Goal: Information Seeking & Learning: Learn about a topic

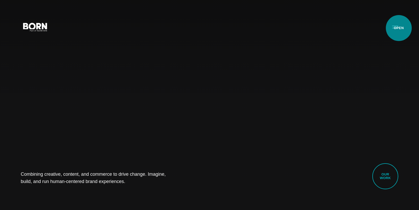
click at [399, 28] on button "Primary Menu" at bounding box center [395, 26] width 12 height 11
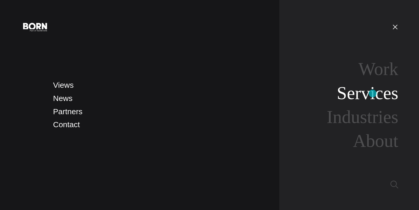
click at [373, 93] on link "Services" at bounding box center [367, 93] width 61 height 20
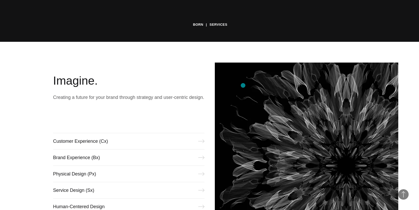
scroll to position [196, 0]
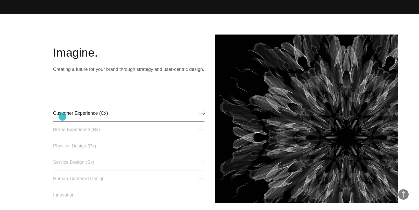
click at [62, 117] on link "Customer Experience (Cx)" at bounding box center [128, 113] width 151 height 17
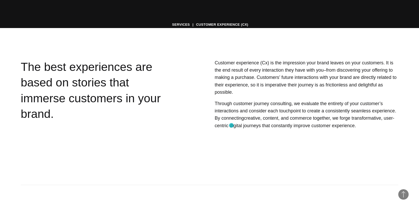
scroll to position [166, 0]
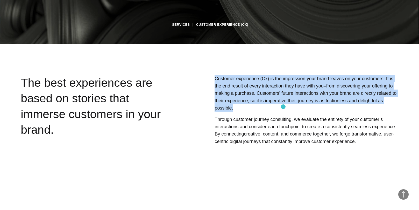
drag, startPoint x: 216, startPoint y: 78, endPoint x: 283, endPoint y: 107, distance: 72.7
click at [283, 107] on p "Customer experience (Cx) is the impression your brand leaves on your customers.…" at bounding box center [307, 93] width 184 height 37
copy p "Customer experience (Cx) is the impression your brand leaves on your customers.…"
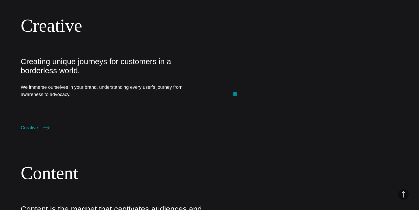
scroll to position [782, 0]
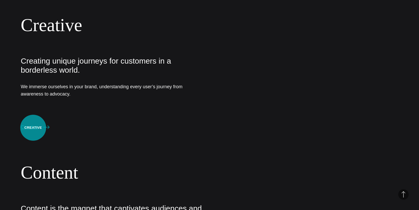
click at [33, 128] on link "Creative" at bounding box center [35, 126] width 29 height 7
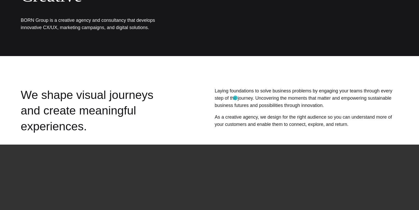
scroll to position [85, 0]
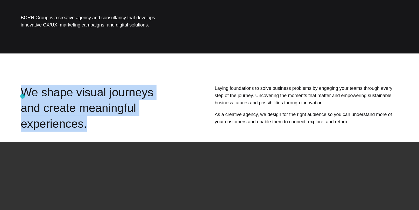
drag, startPoint x: 173, startPoint y: 110, endPoint x: 23, endPoint y: 96, distance: 151.0
click at [23, 96] on section "We shape visual journeys and create meaningful experiences. Laying foundations …" at bounding box center [209, 110] width 419 height 50
copy div "We shape visual journeys and create meaningful experiences."
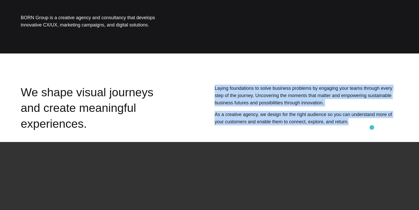
drag, startPoint x: 215, startPoint y: 87, endPoint x: 372, endPoint y: 127, distance: 161.8
click at [372, 127] on div "Laying foundations to solve business problems by engaging your teams through ev…" at bounding box center [291, 110] width 216 height 50
copy div "Laying foundations to solve business problems by engaging your teams through ev…"
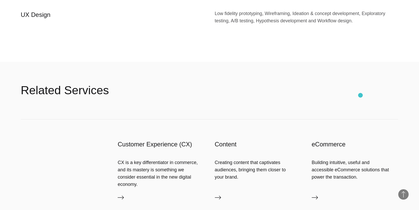
scroll to position [757, 0]
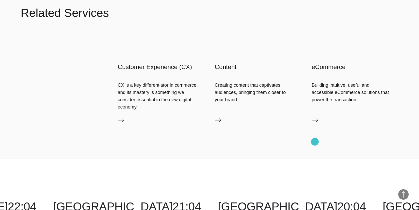
click at [315, 122] on icon at bounding box center [315, 120] width 6 height 4
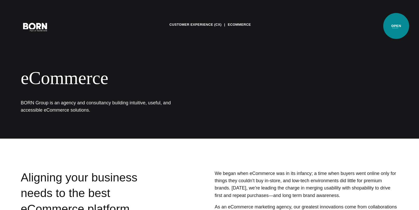
click at [396, 26] on button "Primary Menu" at bounding box center [395, 26] width 12 height 11
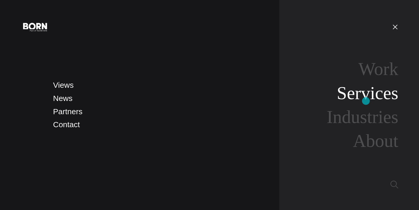
click at [366, 101] on link "Services" at bounding box center [367, 93] width 61 height 20
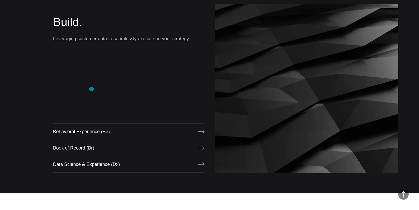
scroll to position [443, 0]
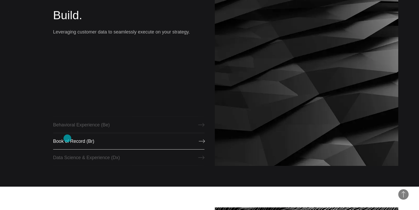
click at [67, 138] on link "Book of Record (Br)" at bounding box center [128, 141] width 151 height 17
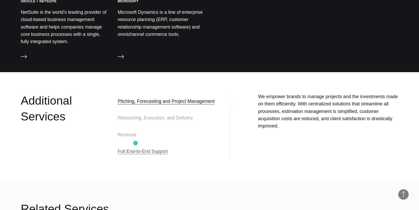
scroll to position [1162, 0]
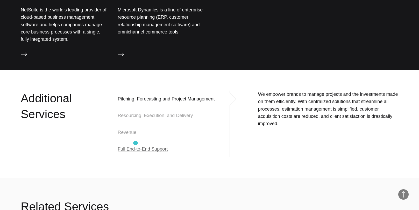
click at [136, 146] on span "Full End-to-End Support" at bounding box center [143, 149] width 50 height 6
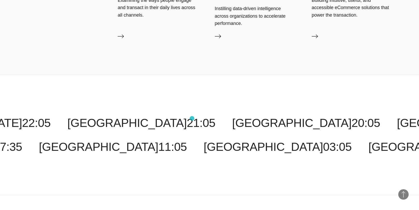
scroll to position [1364, 0]
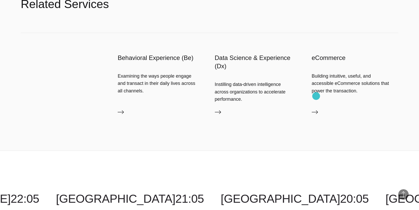
click at [316, 109] on icon at bounding box center [315, 112] width 6 height 6
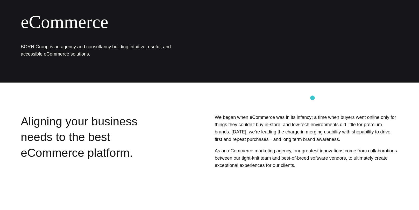
scroll to position [84, 0]
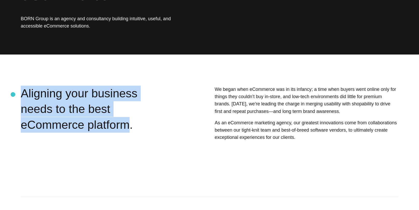
drag, startPoint x: 60, startPoint y: 125, endPoint x: 13, endPoint y: 94, distance: 55.9
click at [13, 94] on section "Aligning your business needs to the best eCommerce platform. We began when eCom…" at bounding box center [209, 127] width 419 height 82
copy div "Aligning your business needs to the best eCommerce platform"
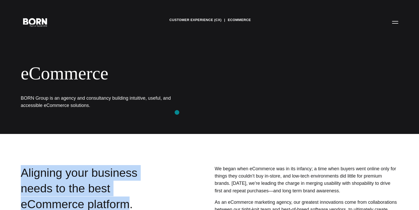
scroll to position [0, 0]
